Goal: Information Seeking & Learning: Learn about a topic

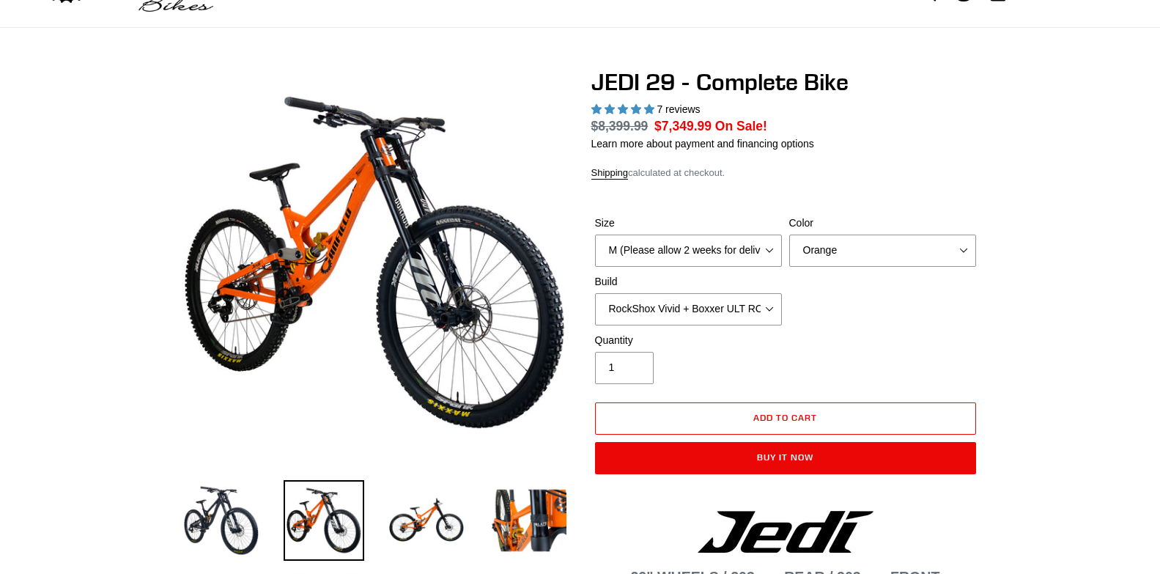
select select "highest-rating"
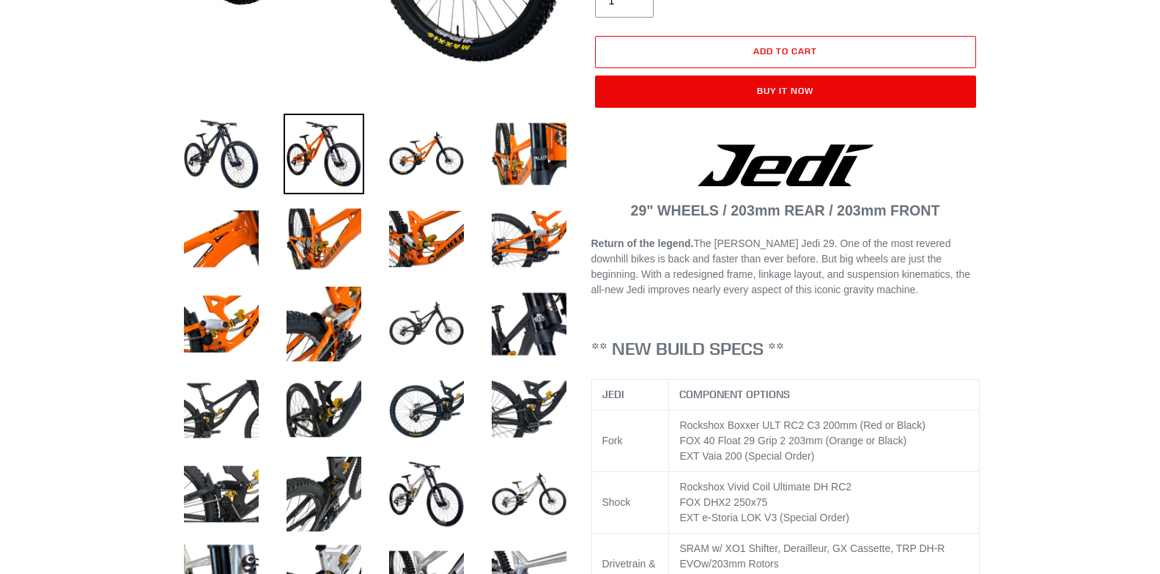
scroll to position [147, 0]
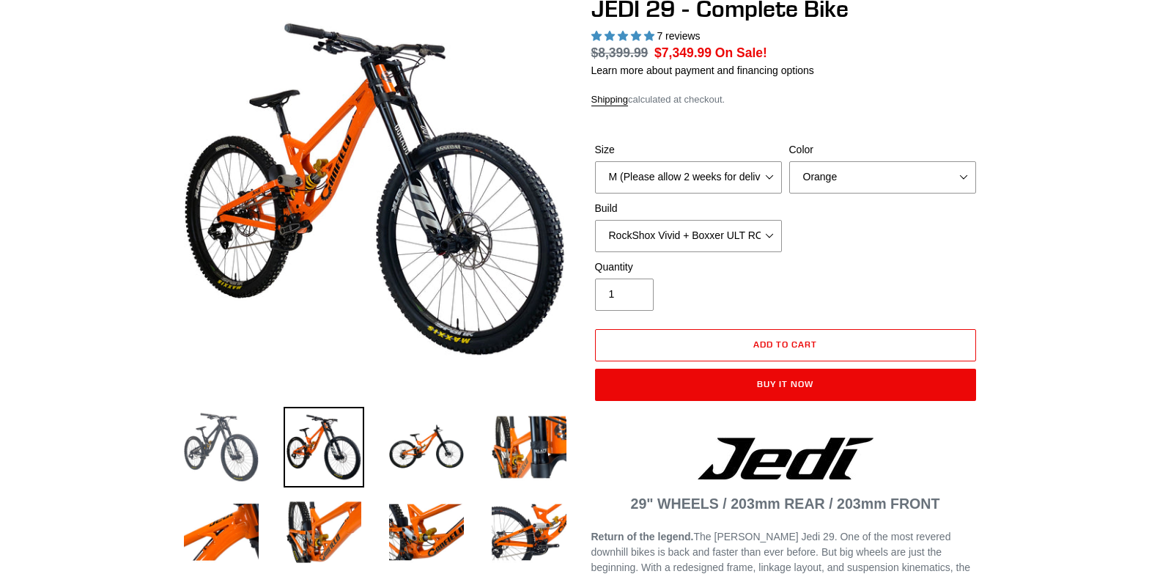
click at [217, 439] on img at bounding box center [221, 447] width 81 height 81
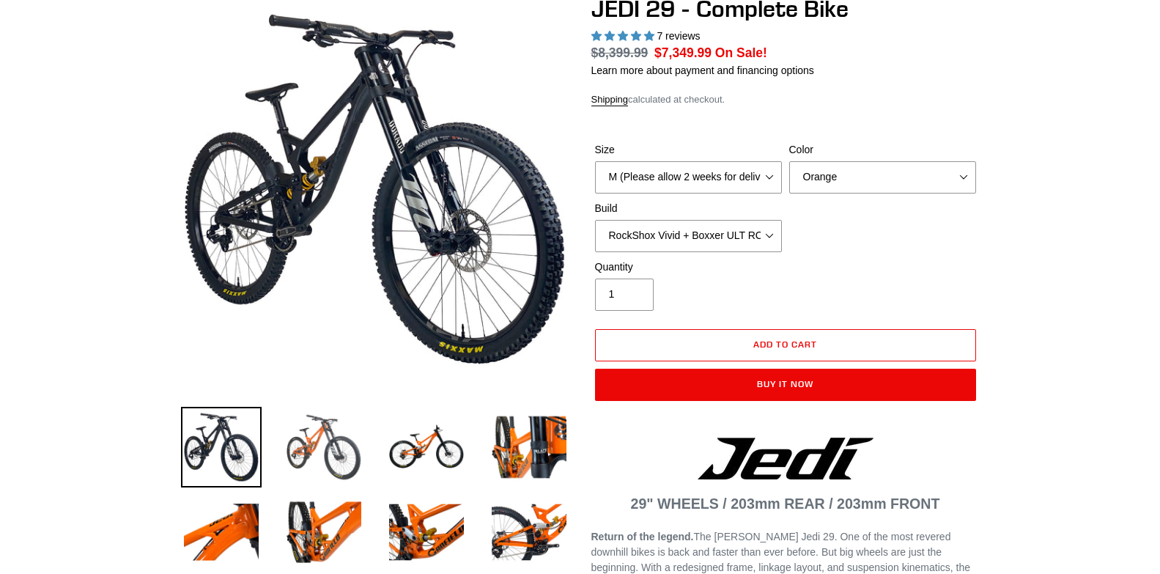
click at [306, 440] on img at bounding box center [324, 447] width 81 height 81
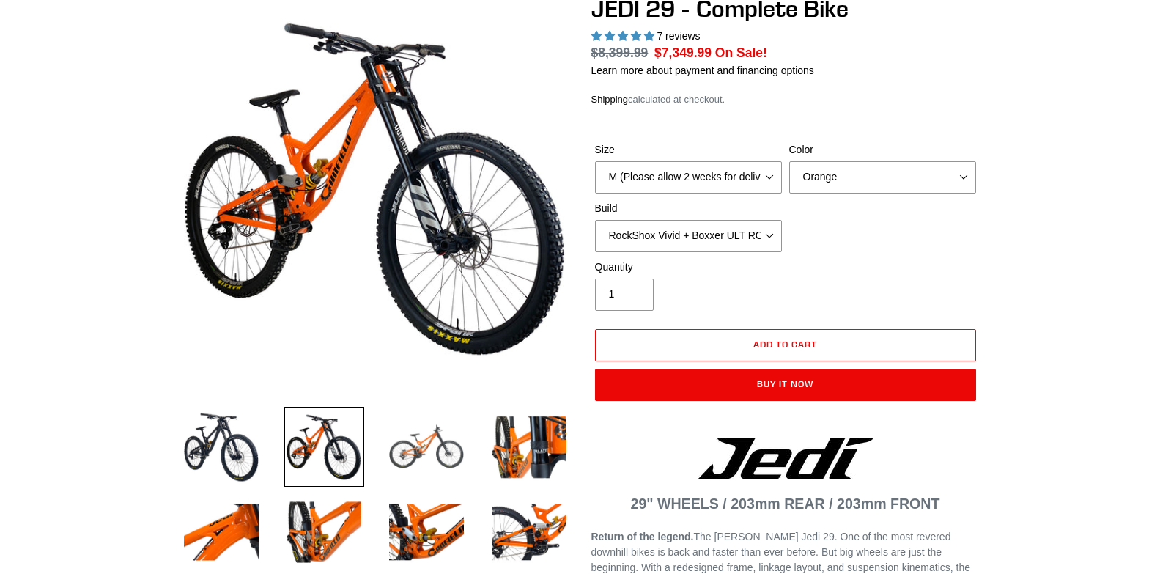
click at [442, 454] on img at bounding box center [426, 447] width 81 height 81
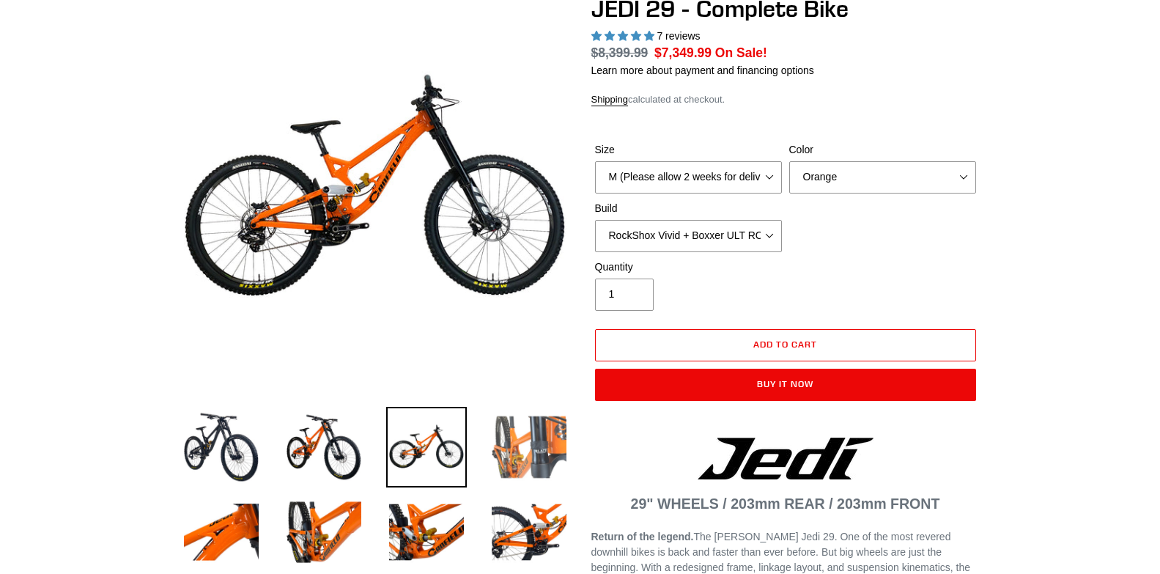
click at [546, 443] on img at bounding box center [529, 447] width 81 height 81
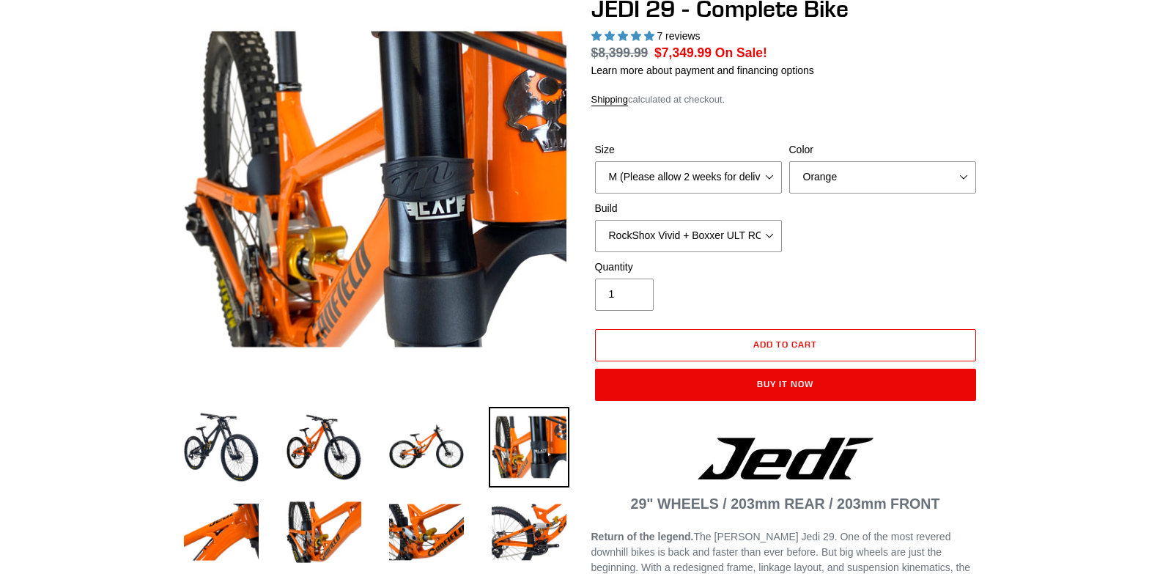
scroll to position [293, 0]
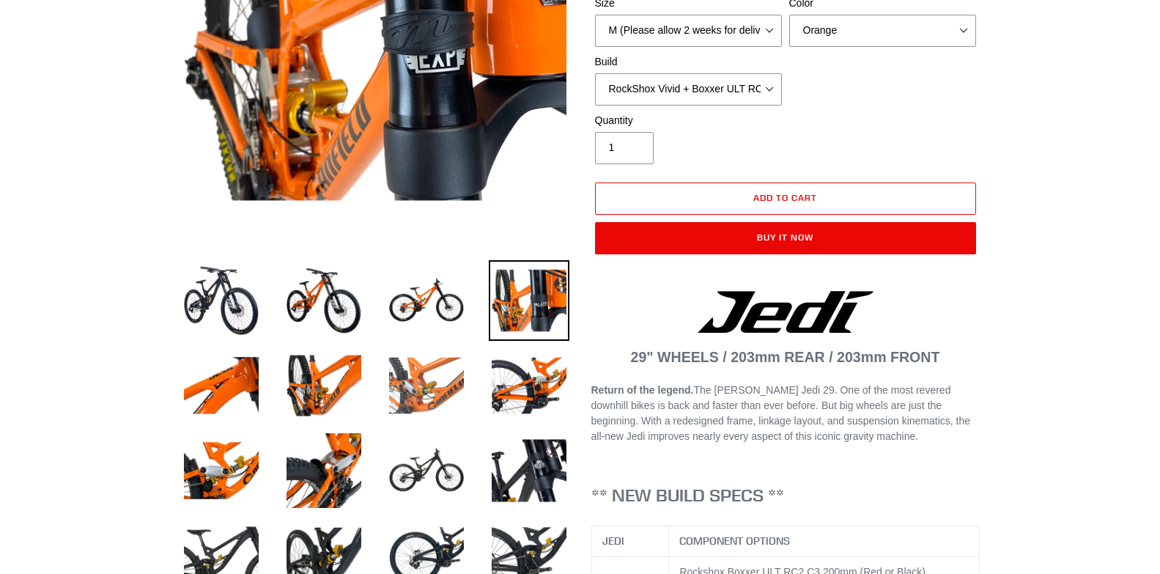
click at [452, 386] on img at bounding box center [426, 385] width 81 height 81
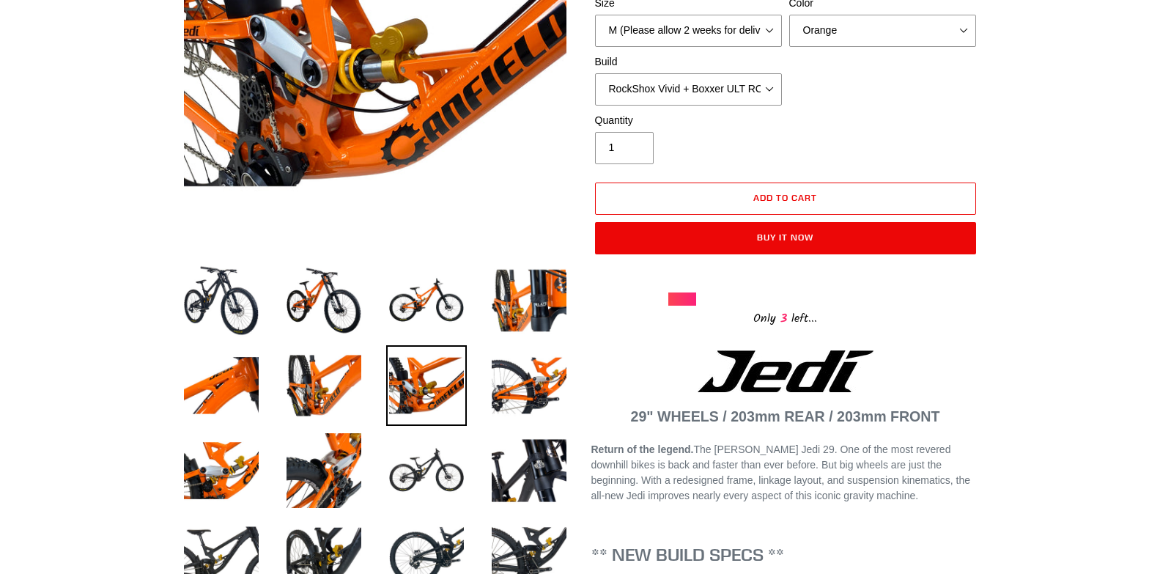
scroll to position [220, 0]
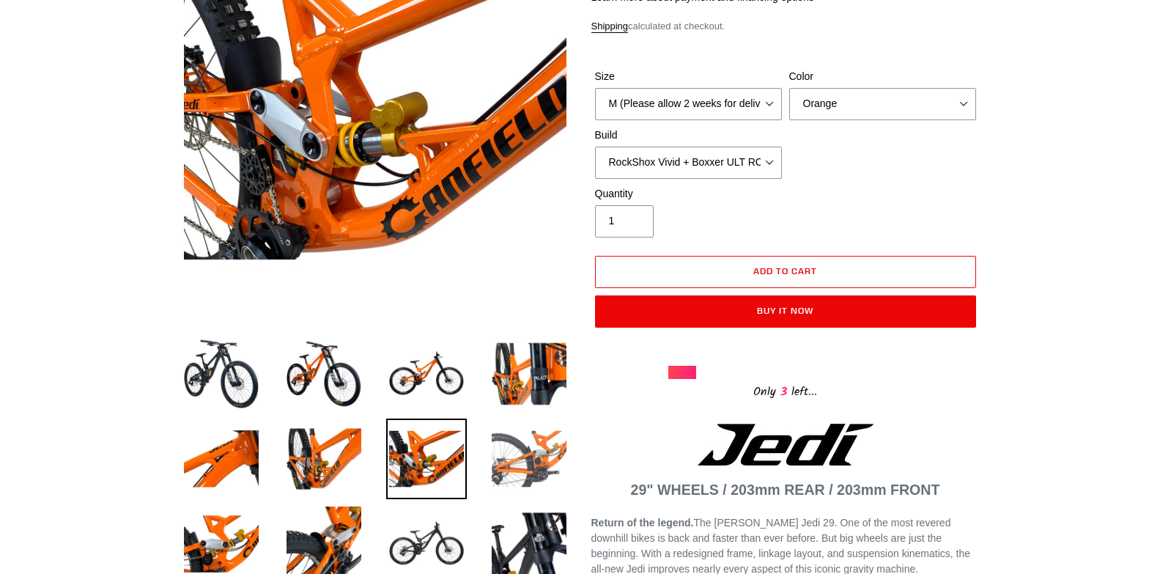
click at [510, 445] on img at bounding box center [529, 459] width 81 height 81
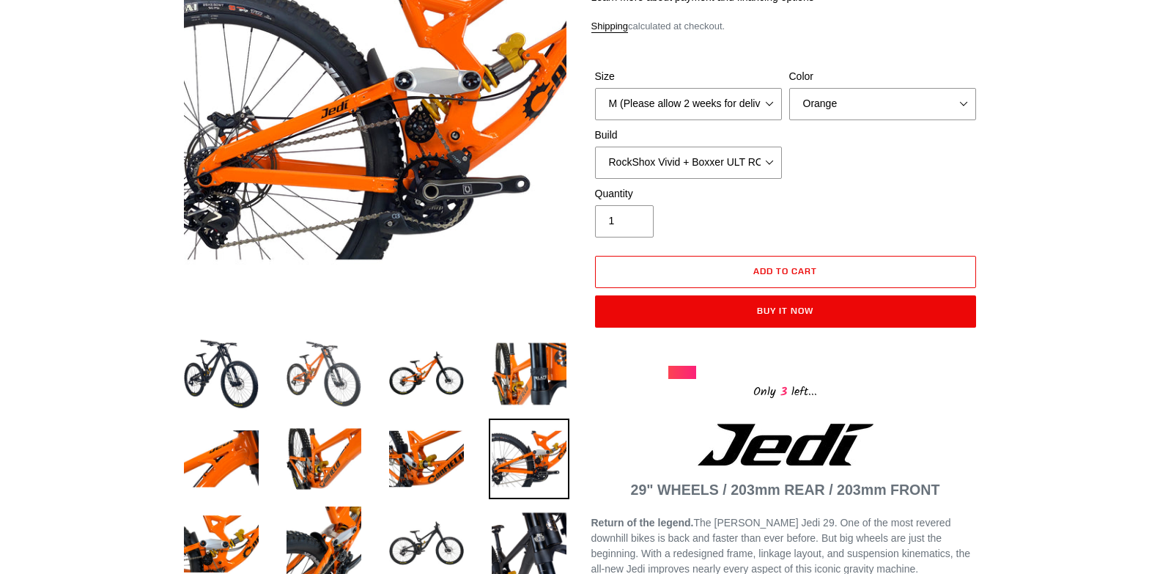
click at [299, 383] on img at bounding box center [324, 373] width 81 height 81
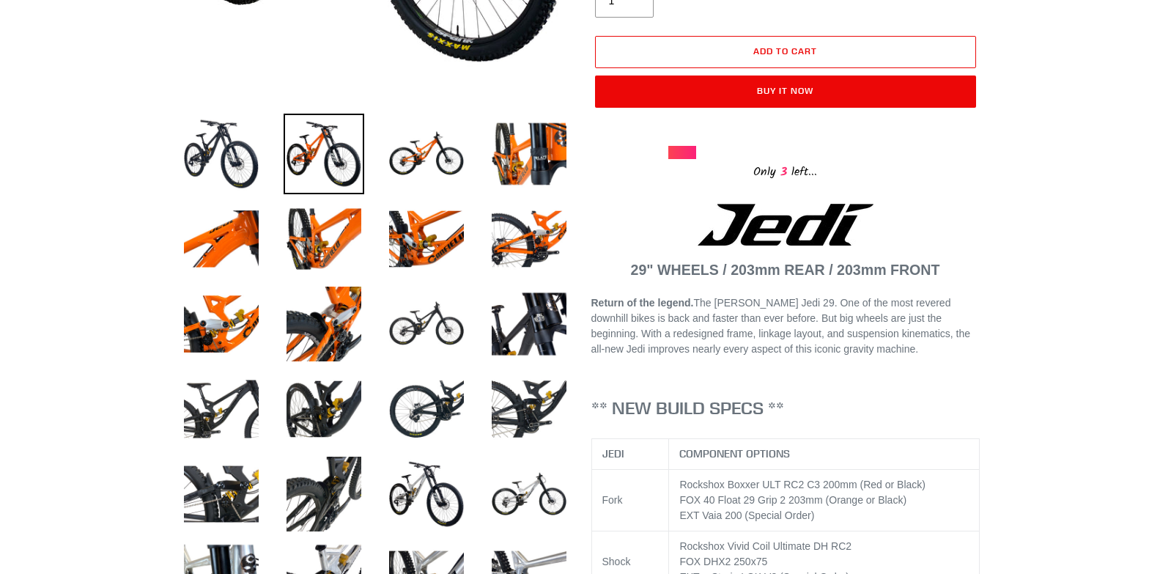
scroll to position [586, 0]
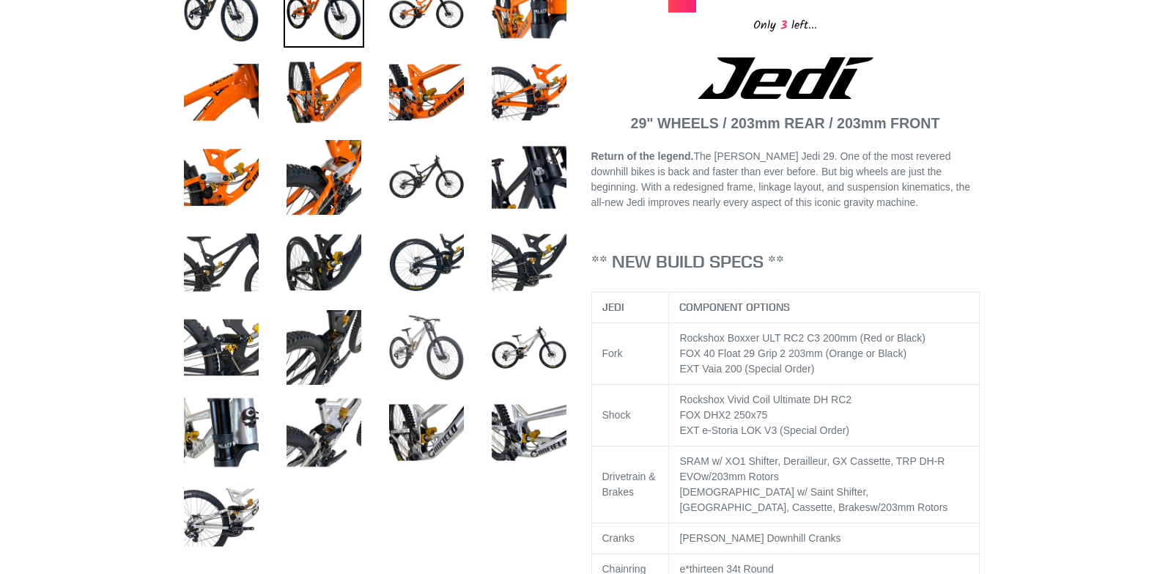
click at [397, 359] on img at bounding box center [426, 347] width 81 height 81
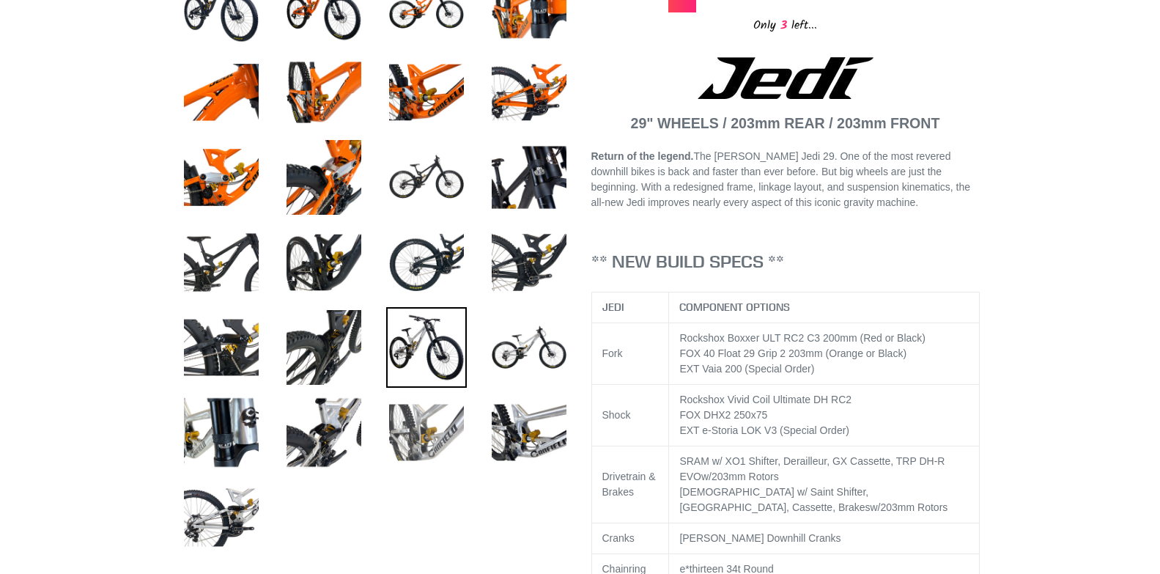
click at [413, 420] on img at bounding box center [426, 432] width 81 height 81
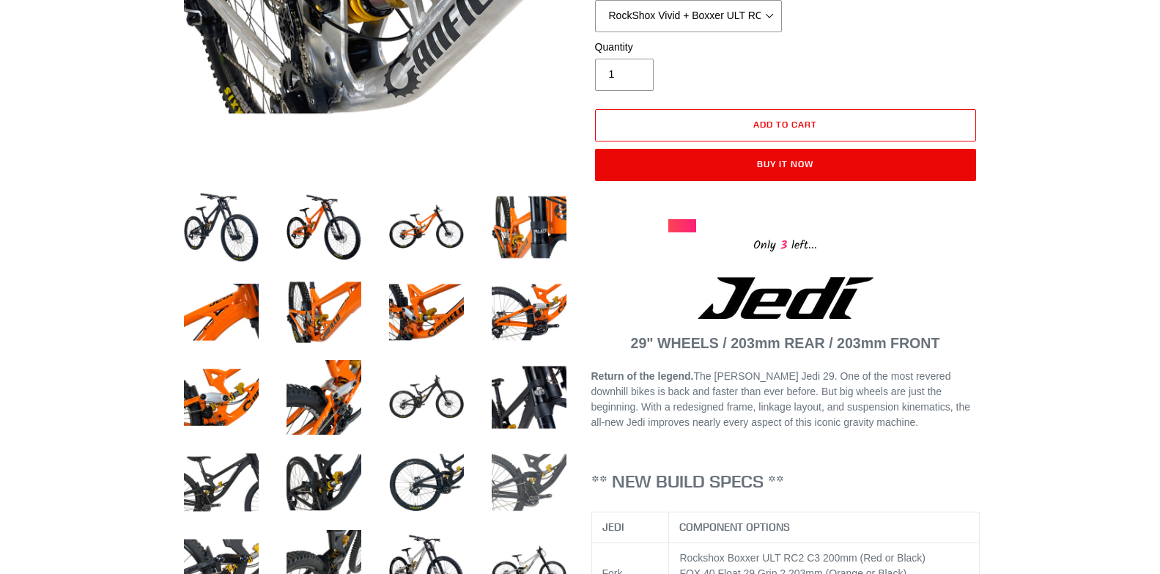
scroll to position [513, 0]
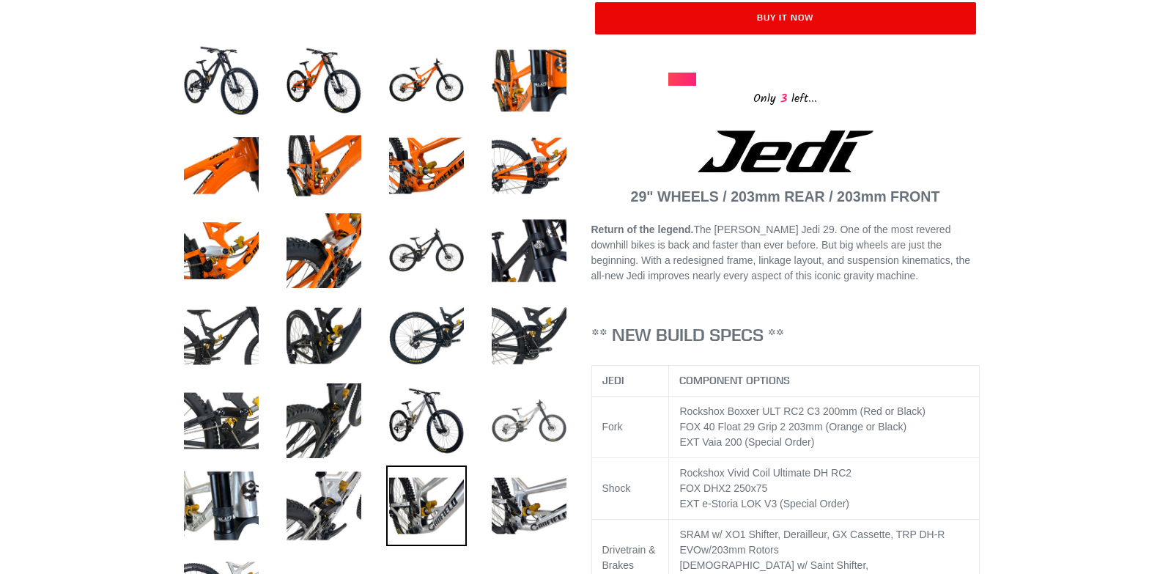
click at [537, 425] on img at bounding box center [529, 420] width 81 height 81
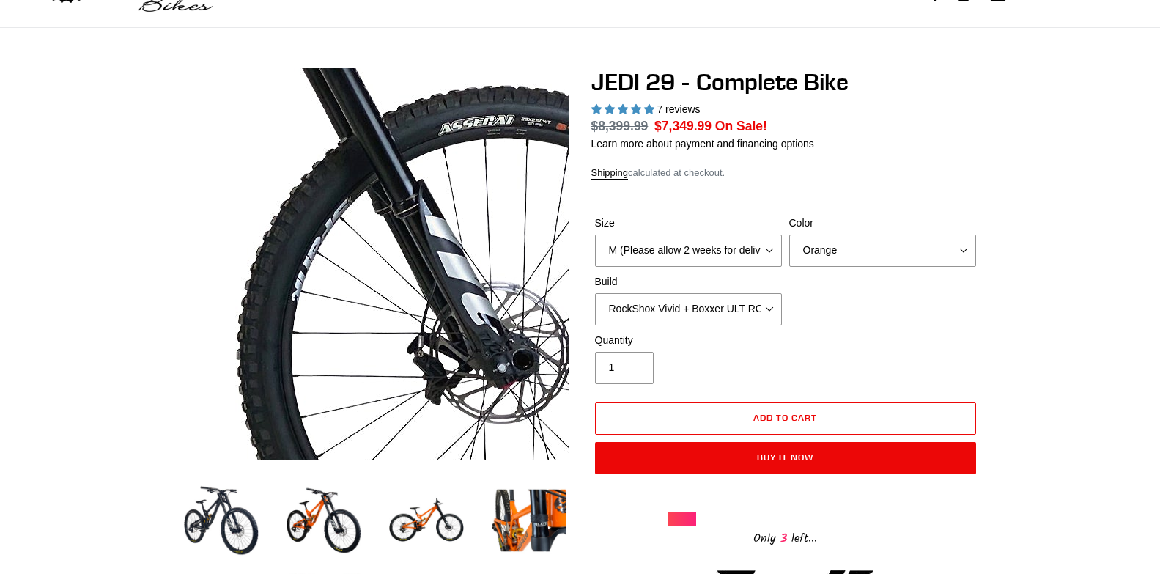
scroll to position [0, 0]
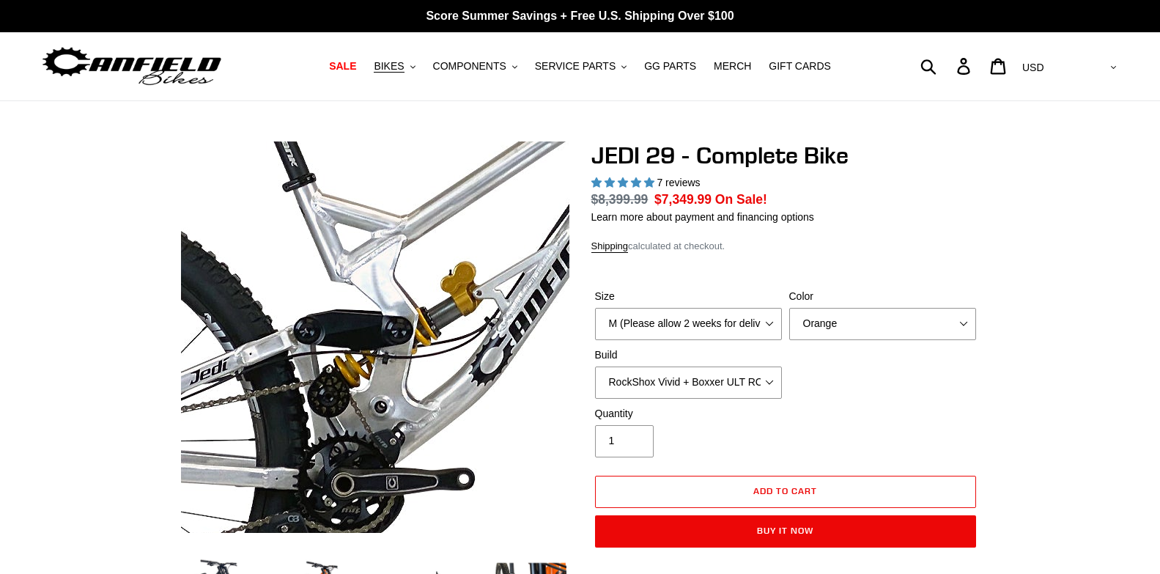
click at [327, 344] on img at bounding box center [512, 315] width 1501 height 1501
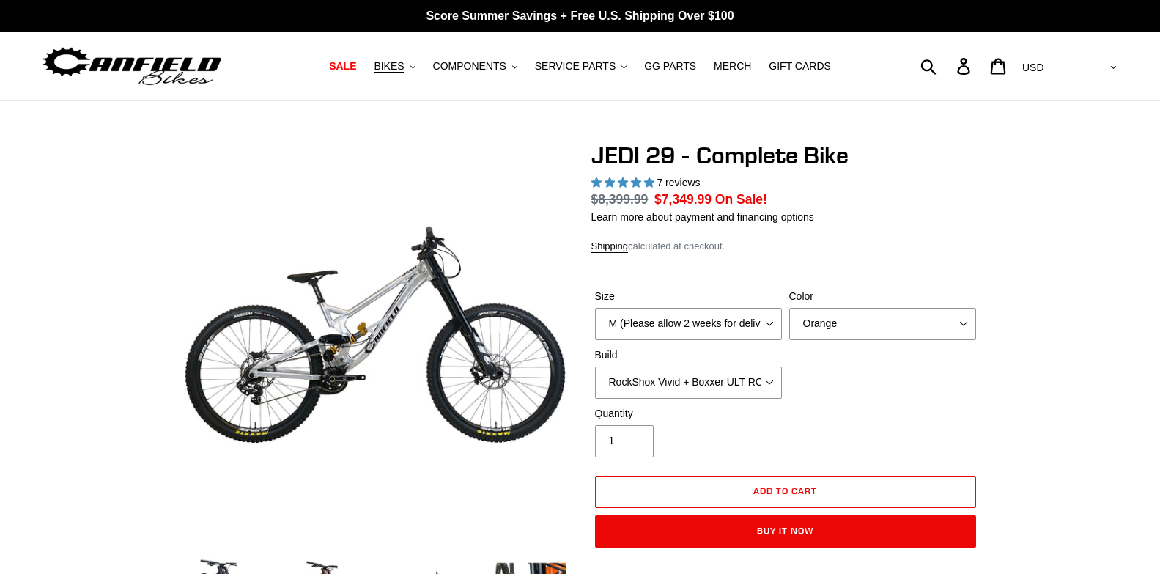
scroll to position [147, 0]
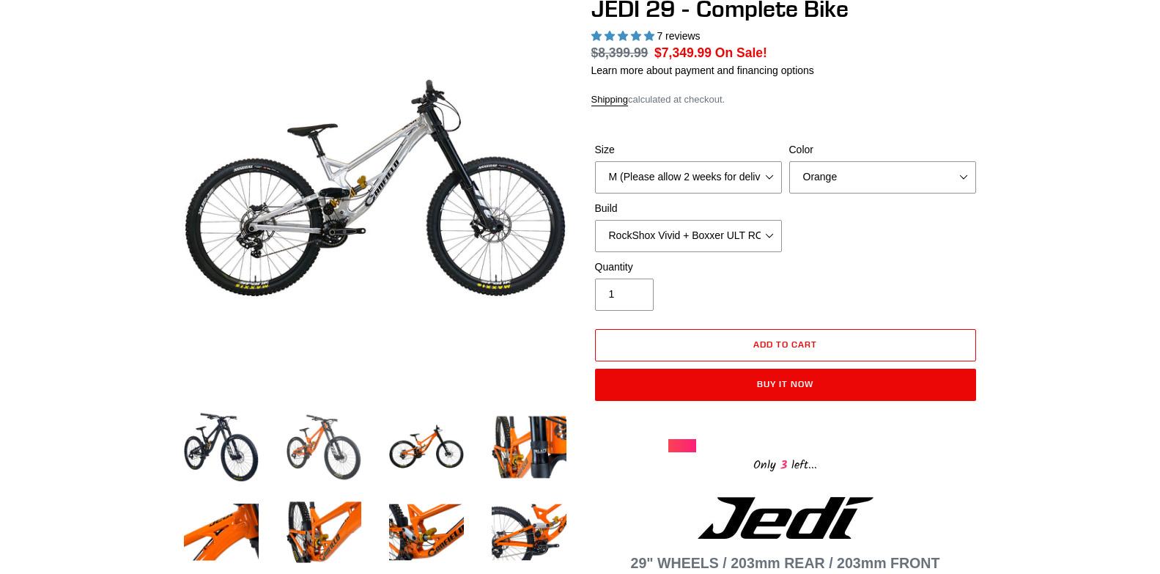
click at [323, 446] on img at bounding box center [324, 447] width 81 height 81
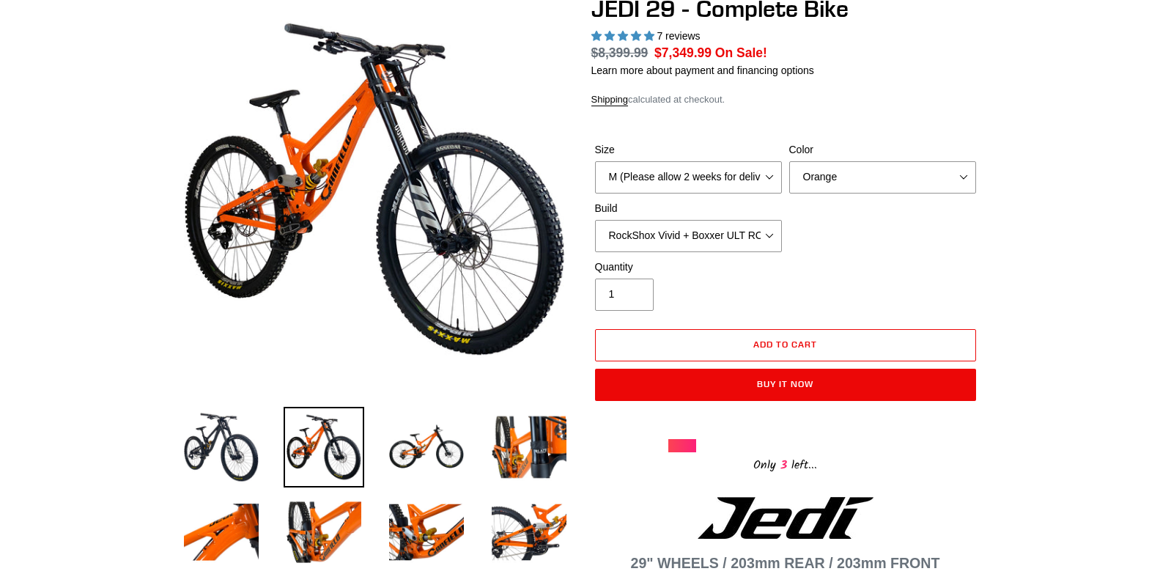
scroll to position [73, 0]
